Goal: Answer question/provide support: Share knowledge or assist other users

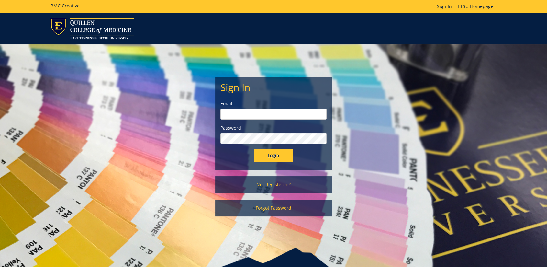
type input "floramoore@etsu.edu"
drag, startPoint x: 272, startPoint y: 156, endPoint x: 303, endPoint y: 155, distance: 31.4
click at [272, 156] on input "Login" at bounding box center [273, 155] width 39 height 13
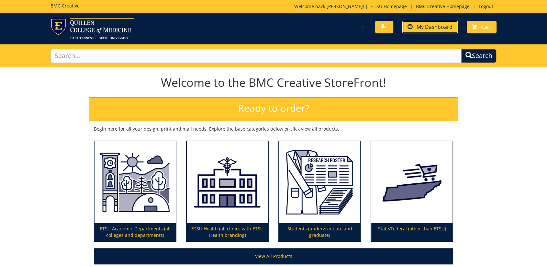
click at [422, 31] on link "My Dashboard" at bounding box center [429, 27] width 55 height 13
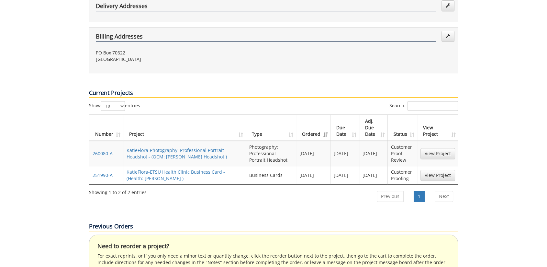
scroll to position [360, 0]
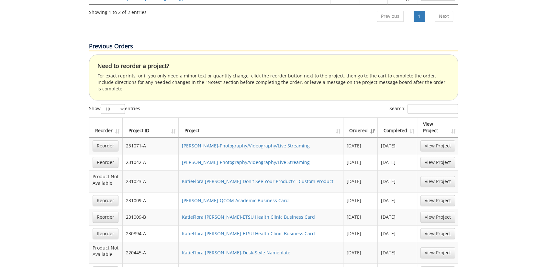
click at [417, 81] on div "Previous Orders Need to reorder a project? For exact reprints, or if you only n…" at bounding box center [273, 181] width 379 height 308
drag, startPoint x: 417, startPoint y: 81, endPoint x: 417, endPoint y: 84, distance: 3.3
click at [417, 104] on input "Search:" at bounding box center [433, 109] width 50 height 10
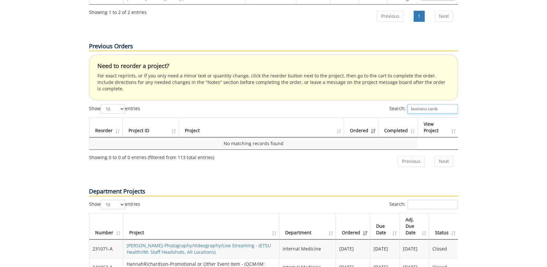
drag, startPoint x: 440, startPoint y: 87, endPoint x: 390, endPoint y: 87, distance: 49.5
click at [390, 104] on label "Search: business cards" at bounding box center [423, 109] width 69 height 10
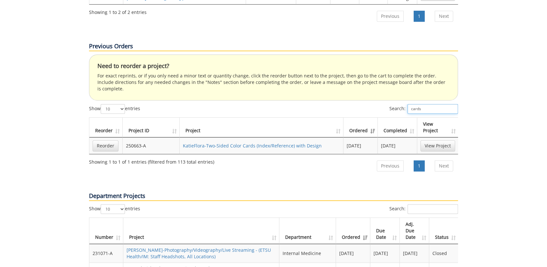
type input "cards"
click at [494, 164] on div "Your Dashboard Start New Project My Info Name: Katie Flora Phone: 423-439-6289 …" at bounding box center [273, 127] width 547 height 838
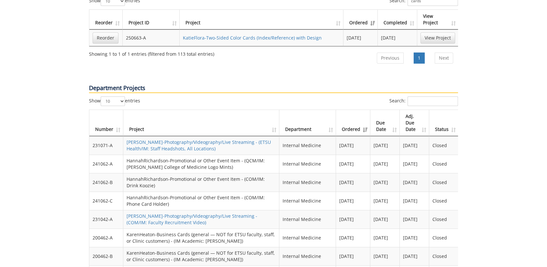
scroll to position [431, 0]
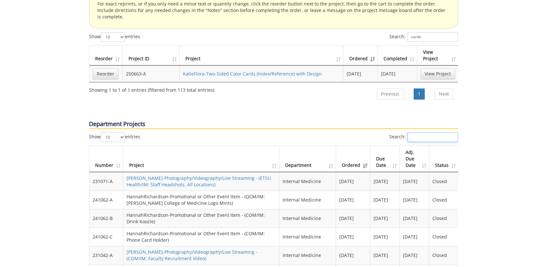
click at [416, 132] on input "Search:" at bounding box center [433, 137] width 50 height 10
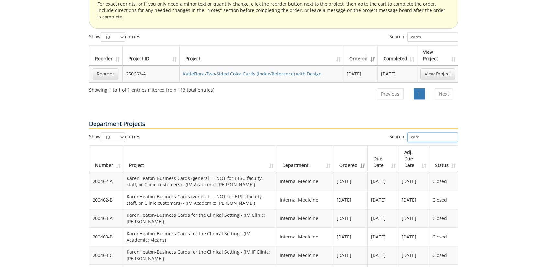
type input "cards"
drag, startPoint x: 430, startPoint y: 121, endPoint x: 373, endPoint y: 117, distance: 57.4
click at [373, 132] on div "Search: cards" at bounding box center [366, 137] width 185 height 11
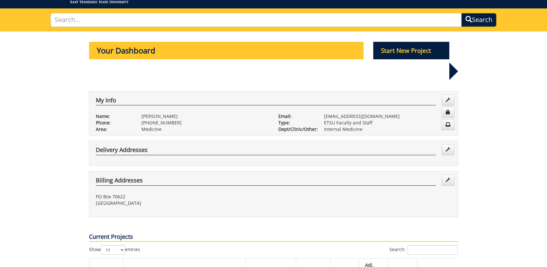
scroll to position [252, 0]
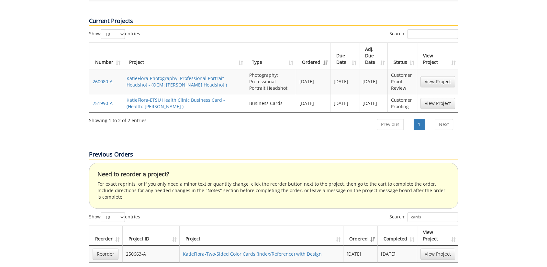
drag, startPoint x: 212, startPoint y: 142, endPoint x: 168, endPoint y: 105, distance: 57.6
click at [212, 150] on p "Previous Orders" at bounding box center [273, 154] width 369 height 9
click at [341, 135] on div "Previous Orders" at bounding box center [273, 149] width 379 height 28
click at [446, 98] on link "View Project" at bounding box center [437, 103] width 35 height 11
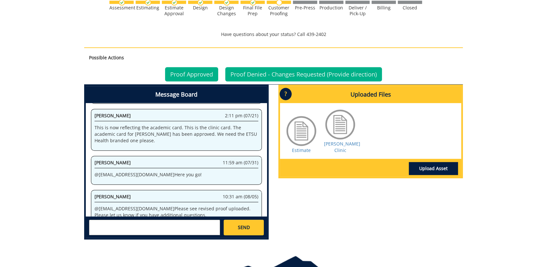
scroll to position [393, 0]
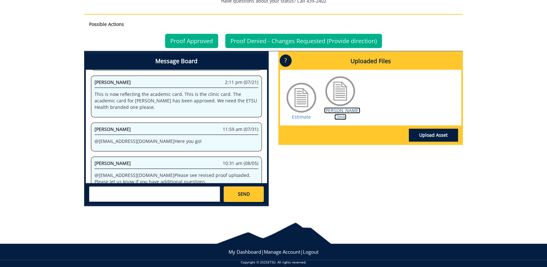
click at [342, 107] on link "Moore Clinic" at bounding box center [342, 113] width 36 height 13
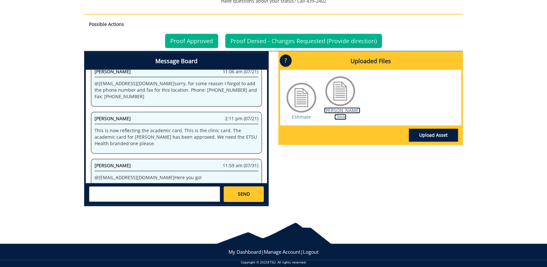
scroll to position [274, 0]
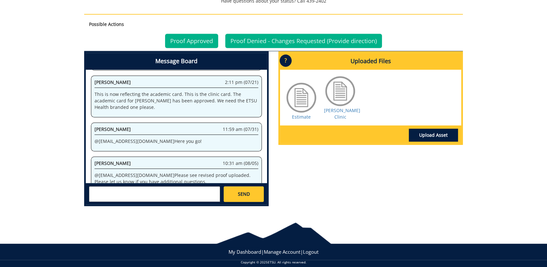
drag, startPoint x: 192, startPoint y: 187, endPoint x: 208, endPoint y: 185, distance: 16.4
click at [192, 187] on textarea at bounding box center [154, 194] width 131 height 16
click at [193, 138] on p "@ floramoore@etsu.edu Here you go!" at bounding box center [177, 141] width 164 height 6
click at [189, 186] on textarea "To enrich screen reader interactions, please activate Accessibility in Grammarl…" at bounding box center [154, 194] width 131 height 16
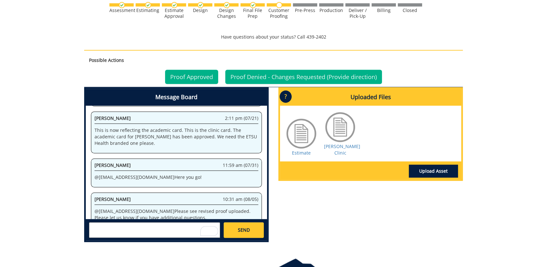
scroll to position [238, 0]
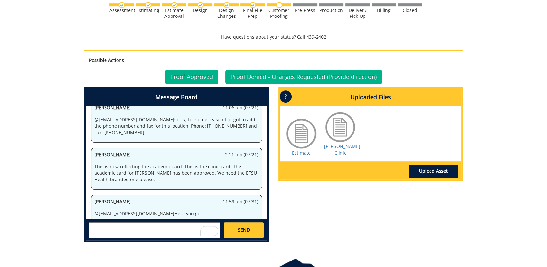
drag, startPoint x: 148, startPoint y: 111, endPoint x: 246, endPoint y: 116, distance: 98.8
click at [246, 116] on div "Katie Flora 11:06 am (07/21) @ ares@etsu.edu sorry, for some reason I forgot to…" at bounding box center [176, 122] width 171 height 42
drag, startPoint x: 246, startPoint y: 116, endPoint x: 230, endPoint y: 112, distance: 16.3
copy p "Phone: (423) 246-7931 and Fax: (423) 246-1906"
click at [186, 223] on textarea "To enrich screen reader interactions, please activate Accessibility in Grammarl…" at bounding box center [154, 230] width 131 height 16
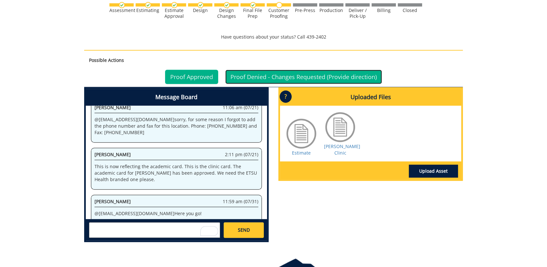
click at [280, 70] on link "Proof Denied - Changes Requested (Provide direction)" at bounding box center [303, 77] width 157 height 14
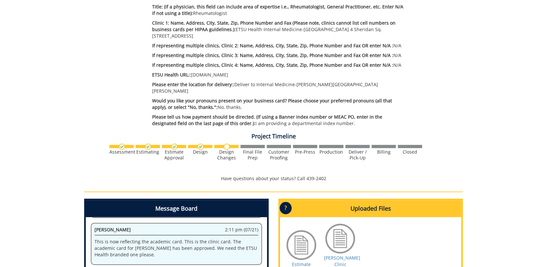
scroll to position [363, 0]
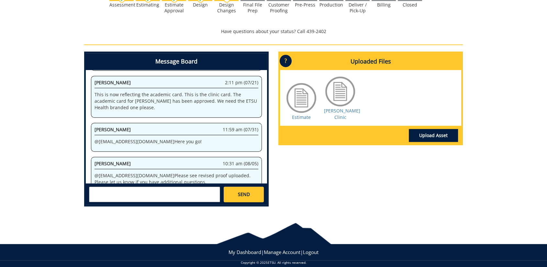
click at [165, 192] on textarea at bounding box center [154, 194] width 131 height 16
paste textarea "Phone: (423) 246-7931 and Fax: (423) 246-1906"
type textarea "we need to add the contact info for the clinic Phone: (423) 246-7931 and Fax: (…"
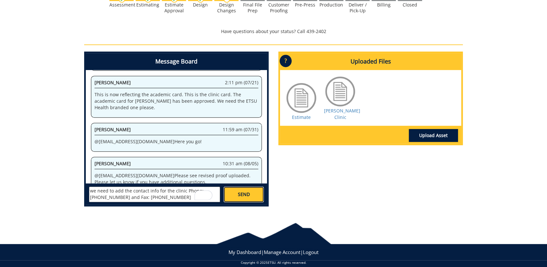
click at [242, 192] on link "SEND" at bounding box center [244, 194] width 40 height 16
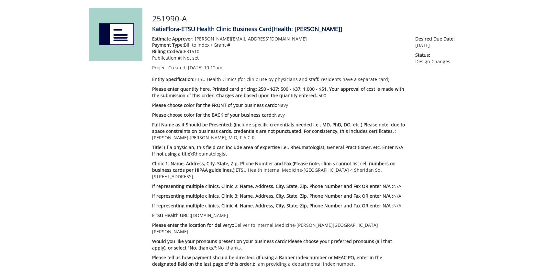
scroll to position [0, 0]
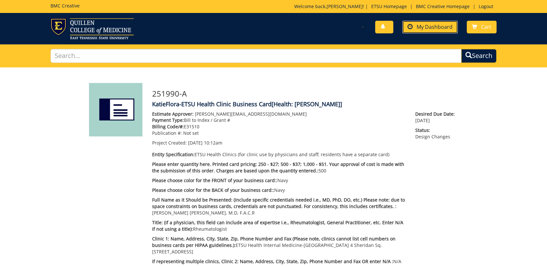
click at [445, 26] on span "My Dashboard" at bounding box center [435, 26] width 36 height 7
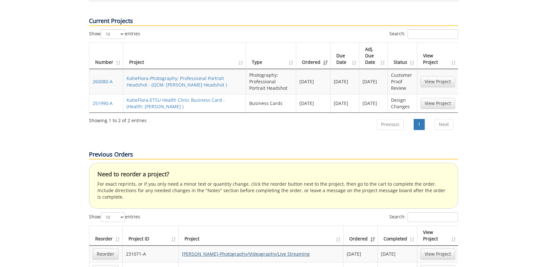
scroll to position [360, 0]
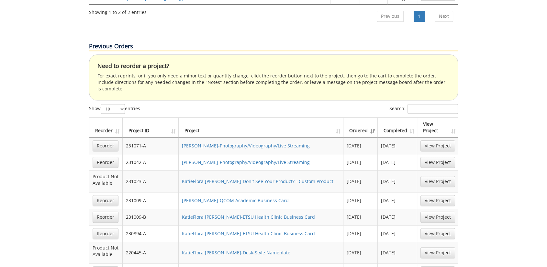
click at [400, 118] on th "Completed" at bounding box center [397, 128] width 39 height 20
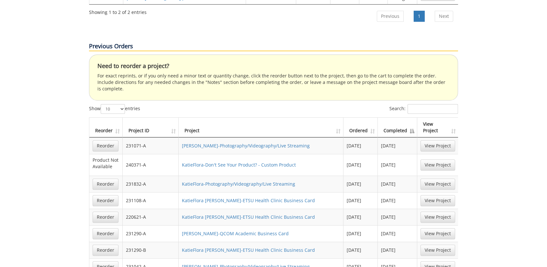
click at [400, 118] on th "Completed" at bounding box center [397, 128] width 39 height 20
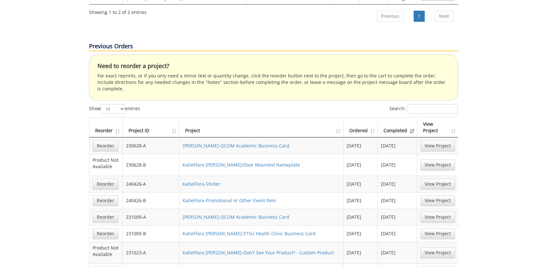
click at [400, 118] on th "Completed" at bounding box center [397, 128] width 39 height 20
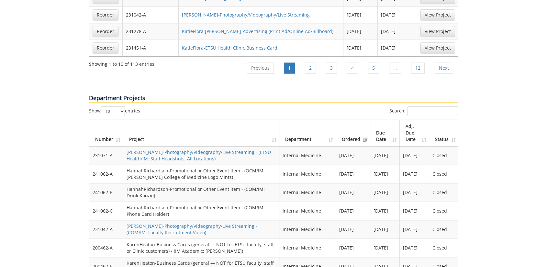
scroll to position [467, 0]
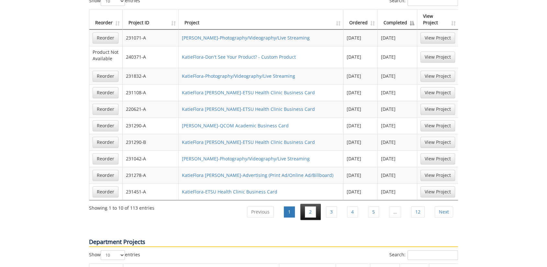
click at [305, 204] on li "2" at bounding box center [310, 212] width 20 height 16
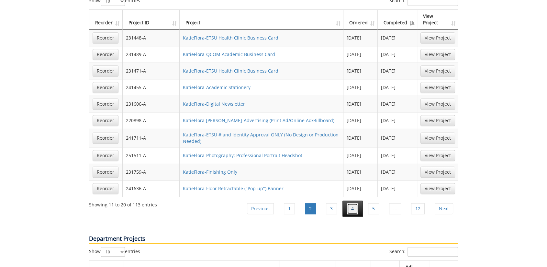
click at [350, 203] on link "4" at bounding box center [352, 208] width 11 height 11
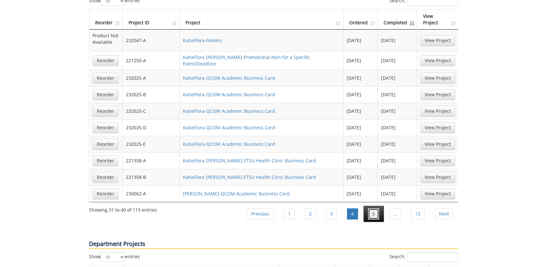
click at [372, 208] on link "5" at bounding box center [373, 213] width 11 height 11
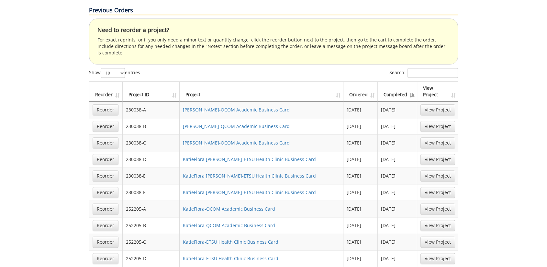
scroll to position [431, 0]
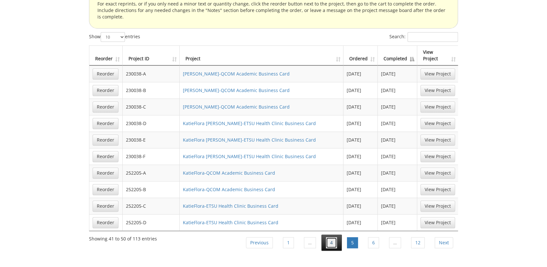
click at [331, 237] on link "4" at bounding box center [331, 242] width 11 height 11
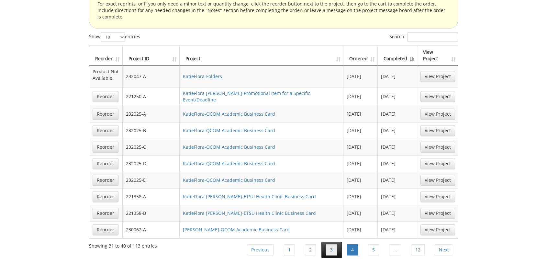
click at [329, 244] on link "3" at bounding box center [331, 249] width 11 height 11
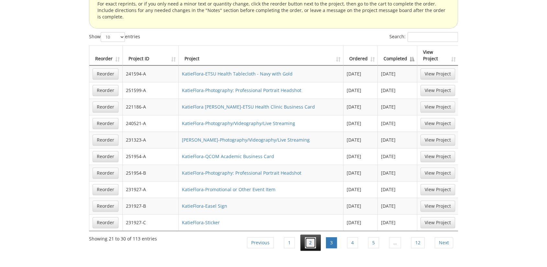
click at [311, 237] on link "2" at bounding box center [310, 242] width 11 height 11
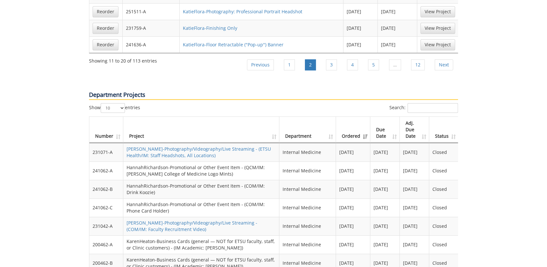
scroll to position [647, 0]
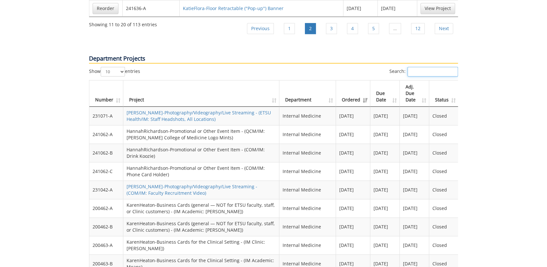
click at [419, 67] on input "Search:" at bounding box center [433, 72] width 50 height 10
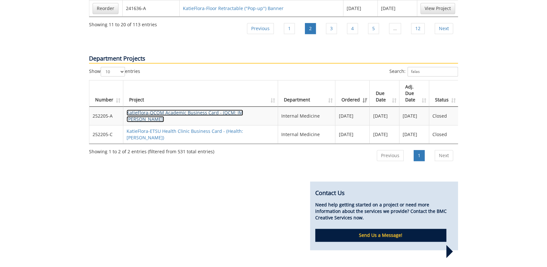
click at [212, 109] on link "KatieFlora-QCOM Academic Business Card - (QCM: IM Falasca BC)" at bounding box center [185, 115] width 117 height 13
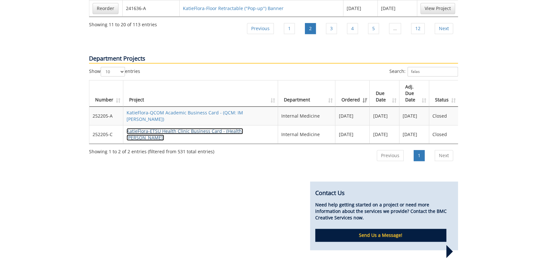
click at [243, 128] on link "KatieFlora-ETSU Health Clinic Business Card - (Health: Falasca BC)" at bounding box center [185, 134] width 117 height 13
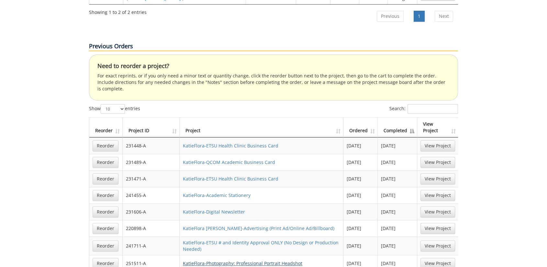
scroll to position [539, 0]
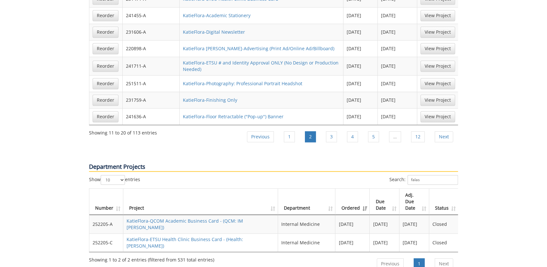
click at [311, 147] on div "Department Projects" at bounding box center [273, 161] width 379 height 28
click at [310, 147] on div "Department Projects" at bounding box center [273, 161] width 379 height 28
drag, startPoint x: 253, startPoint y: 146, endPoint x: 297, endPoint y: 122, distance: 50.3
click at [253, 162] on p "Department Projects" at bounding box center [273, 166] width 369 height 9
drag, startPoint x: 423, startPoint y: 161, endPoint x: 398, endPoint y: 160, distance: 24.6
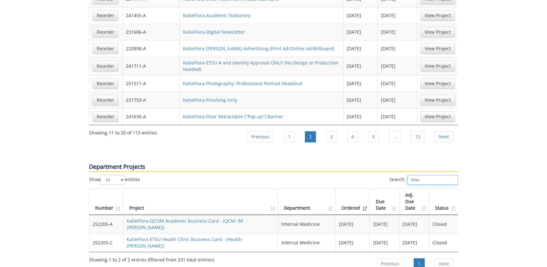
click at [398, 175] on label "Search: falas" at bounding box center [423, 180] width 69 height 10
type input "al asmar"
click at [236, 236] on link "KatieFlora-ETSU Health Clinic Business Card - (Health: Asmar BC)" at bounding box center [185, 242] width 117 height 13
click at [210, 218] on link "KatieFlora-QCOM Academic Business Card - (QCM: IM Asmar BC)" at bounding box center [185, 224] width 117 height 13
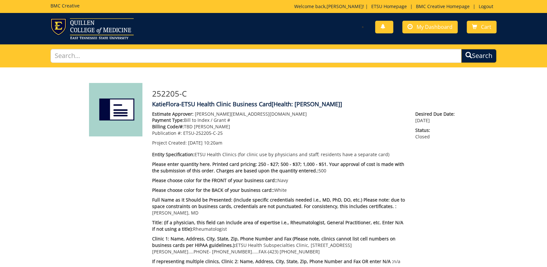
scroll to position [108, 0]
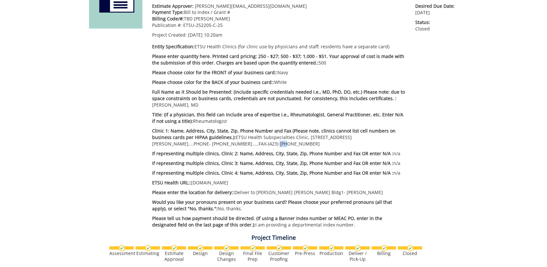
drag, startPoint x: 205, startPoint y: 141, endPoint x: 199, endPoint y: 141, distance: 5.8
click at [199, 141] on p "Clinic 1: Name, Address, City, State, Zip, Phone Number and Fax (Please note, c…" at bounding box center [278, 137] width 253 height 19
click at [445, 153] on div "Estimate Approver: [PERSON_NAME][EMAIL_ADDRESS][DOMAIN_NAME] Payment Type: Bill…" at bounding box center [305, 117] width 316 height 228
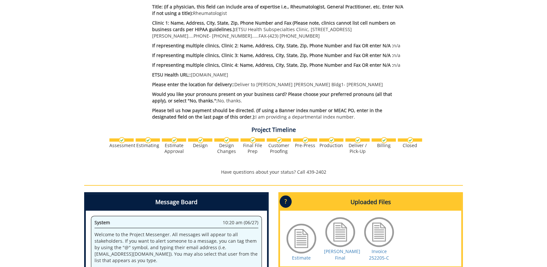
scroll to position [324, 0]
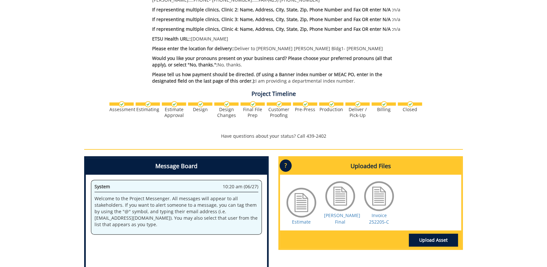
scroll to position [360, 0]
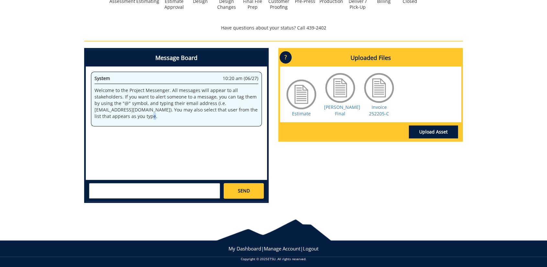
click at [234, 108] on p "Welcome to the Project Messenger. All messages will appear to all stakeholders.…" at bounding box center [177, 103] width 164 height 32
drag, startPoint x: 234, startPoint y: 108, endPoint x: 320, endPoint y: 151, distance: 95.8
click at [320, 151] on div "Message Board System 10:20 am (06/27) Welcome to the Project Messenger. All mes…" at bounding box center [273, 128] width 388 height 160
drag, startPoint x: 385, startPoint y: 158, endPoint x: 361, endPoint y: 153, distance: 23.8
click at [385, 158] on div "Message Board System 10:20 am (06/27) Welcome to the Project Messenger. All mes…" at bounding box center [273, 128] width 388 height 160
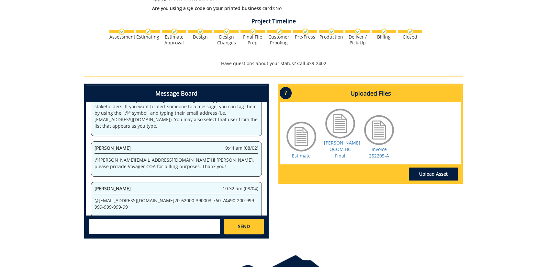
scroll to position [398, 0]
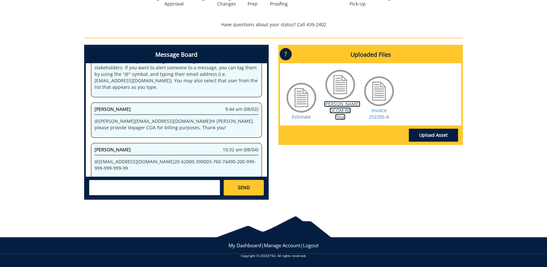
click at [341, 108] on link "[PERSON_NAME] QCOM BC Final" at bounding box center [342, 110] width 36 height 19
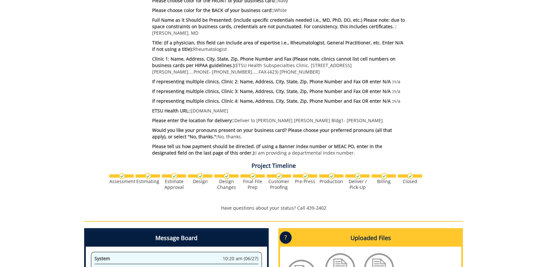
scroll to position [360, 0]
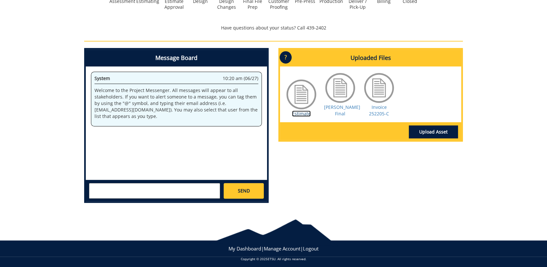
click at [301, 114] on link "Estimate" at bounding box center [301, 113] width 19 height 6
click at [341, 108] on link "[PERSON_NAME] Final" at bounding box center [342, 110] width 36 height 13
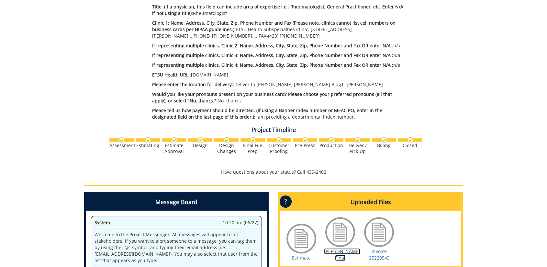
scroll to position [36, 0]
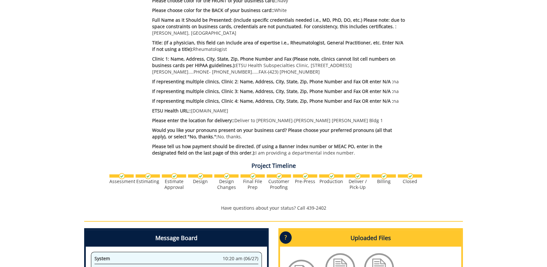
scroll to position [324, 0]
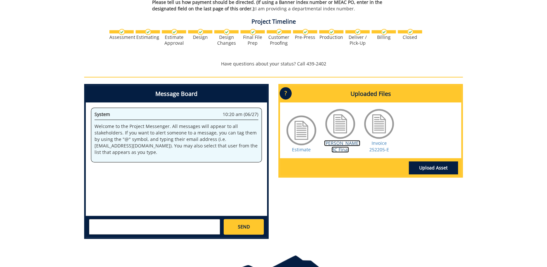
click at [341, 146] on link "Al Asmar BC Final" at bounding box center [342, 146] width 36 height 13
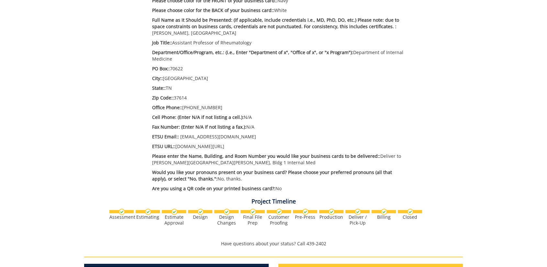
scroll to position [360, 0]
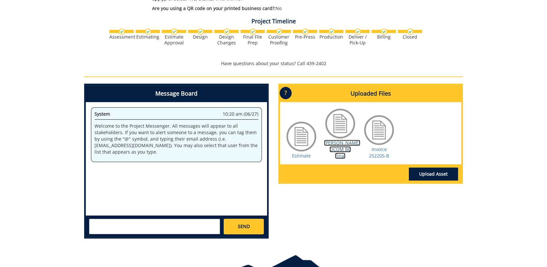
click at [337, 147] on link "[PERSON_NAME] QCOM BC Final" at bounding box center [342, 149] width 36 height 19
click at [341, 146] on link "[PERSON_NAME] QCOM BC Final" at bounding box center [342, 149] width 36 height 19
